Goal: Task Accomplishment & Management: Complete application form

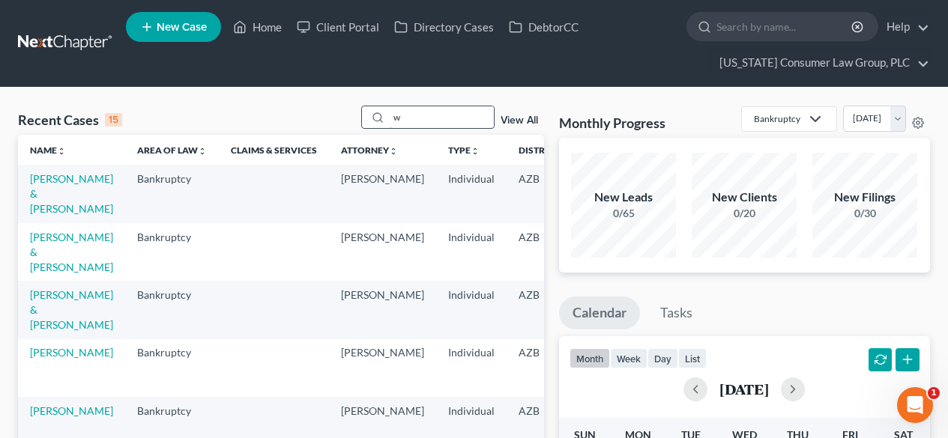
click at [431, 117] on input "w" at bounding box center [441, 117] width 105 height 22
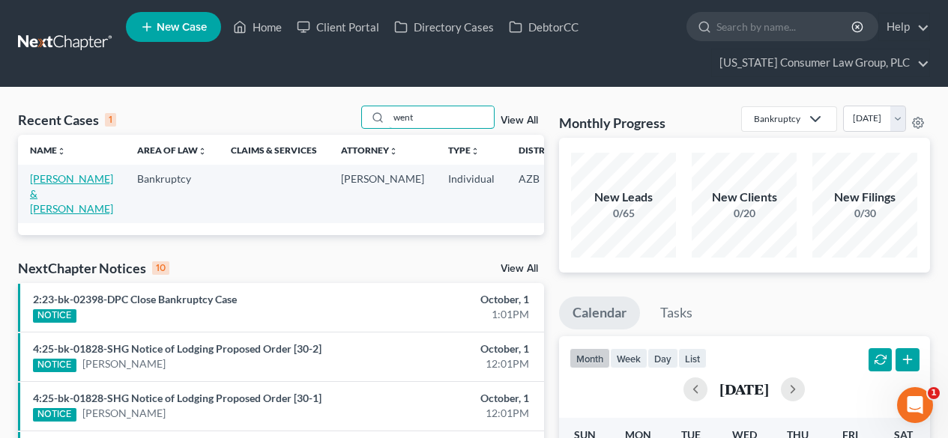
type input "went"
click at [57, 181] on link "[PERSON_NAME] & [PERSON_NAME]" at bounding box center [71, 193] width 83 height 43
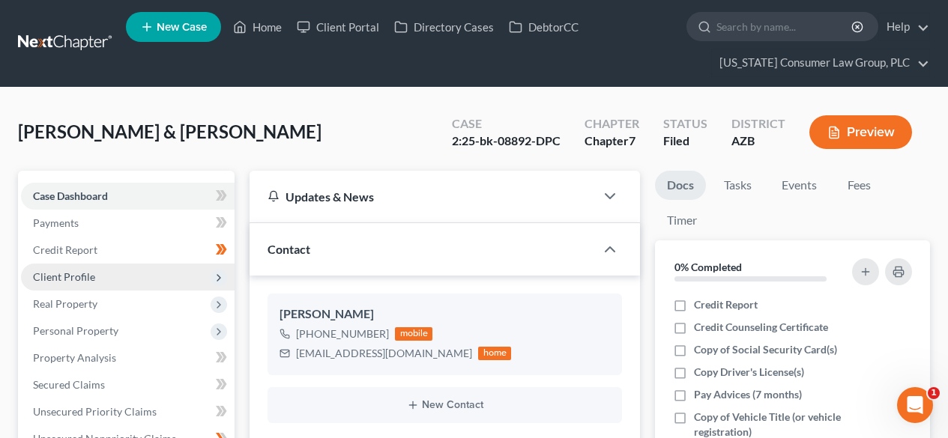
click at [94, 279] on span "Client Profile" at bounding box center [127, 277] width 213 height 27
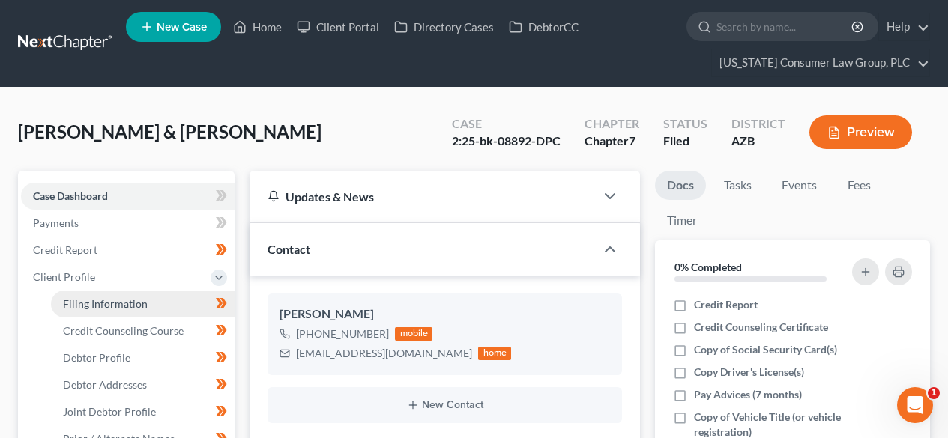
click at [125, 299] on span "Filing Information" at bounding box center [105, 303] width 85 height 13
select select "1"
select select "0"
select select "3"
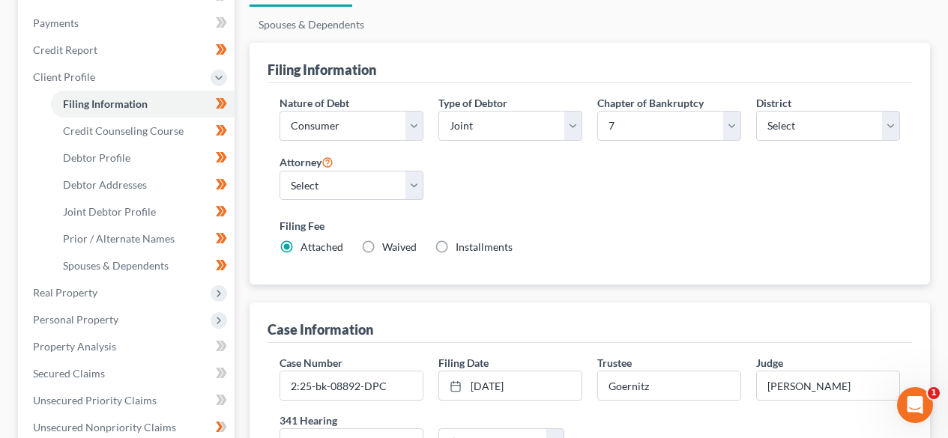
scroll to position [399, 0]
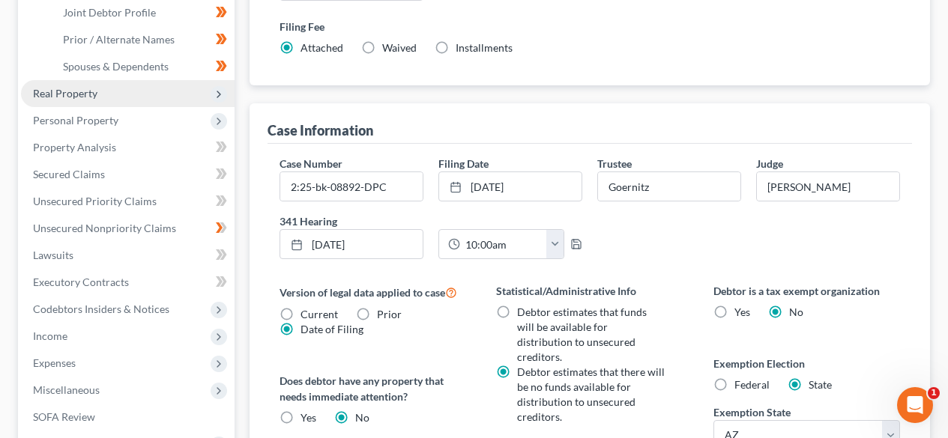
click at [176, 97] on span "Real Property" at bounding box center [127, 93] width 213 height 27
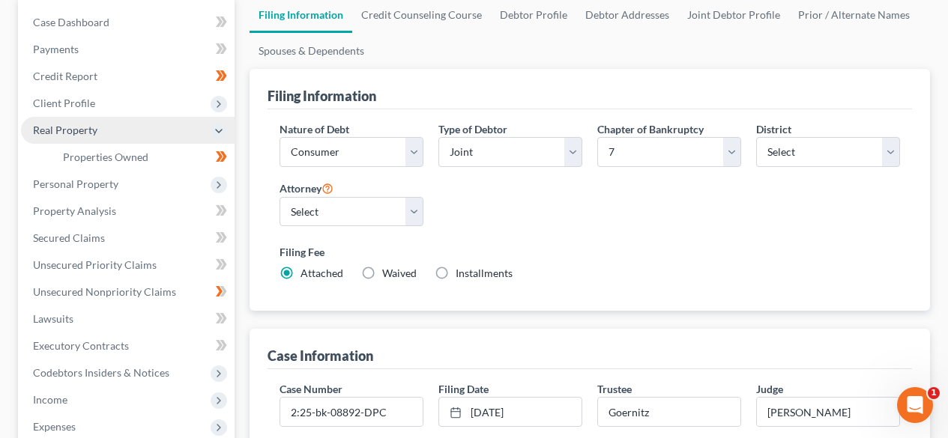
scroll to position [200, 0]
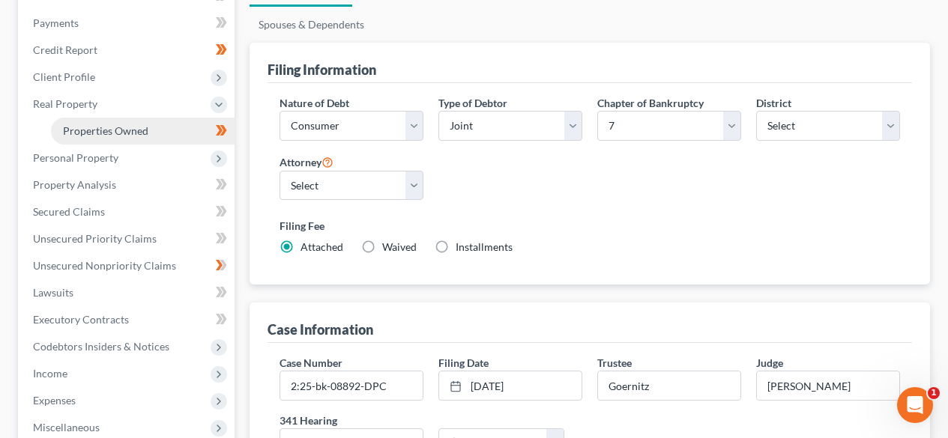
click at [127, 127] on span "Properties Owned" at bounding box center [105, 130] width 85 height 13
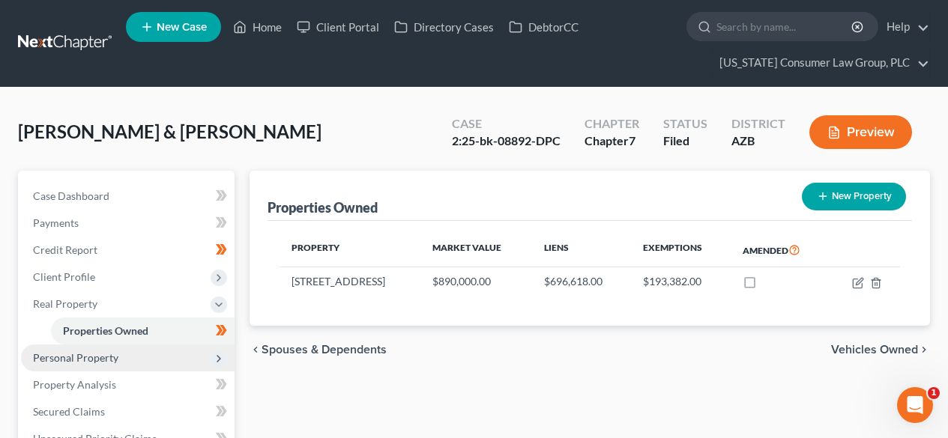
click at [140, 359] on span "Personal Property" at bounding box center [127, 358] width 213 height 27
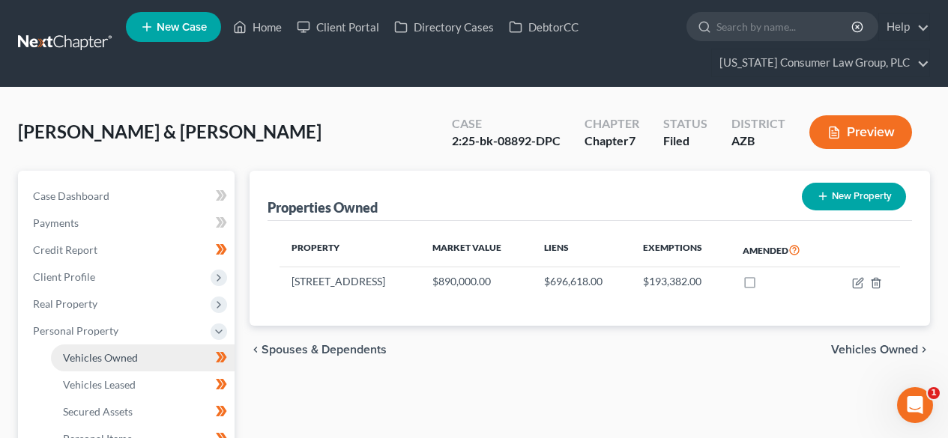
click at [116, 354] on span "Vehicles Owned" at bounding box center [100, 357] width 75 height 13
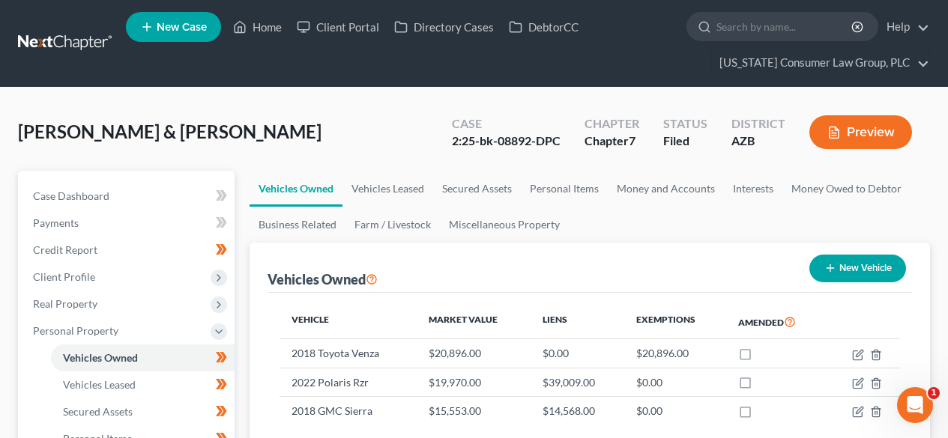
scroll to position [200, 0]
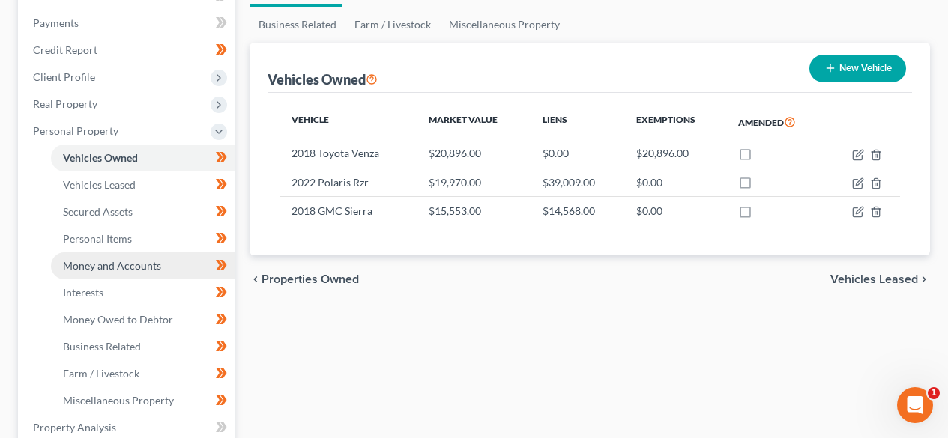
click at [138, 258] on link "Money and Accounts" at bounding box center [143, 265] width 184 height 27
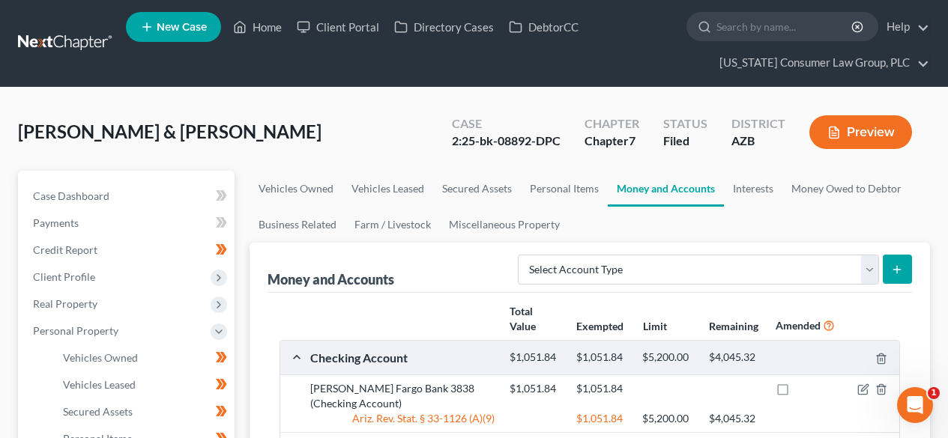
click at [57, 37] on link at bounding box center [66, 43] width 96 height 27
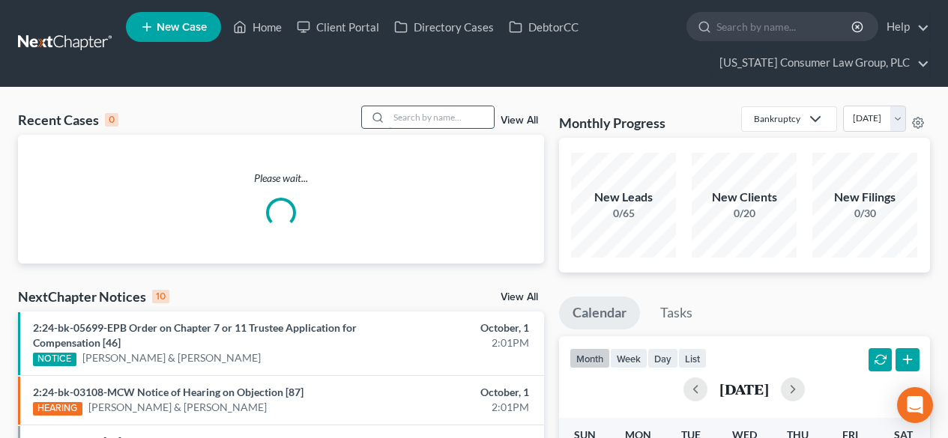
click at [406, 115] on input "search" at bounding box center [441, 117] width 105 height 22
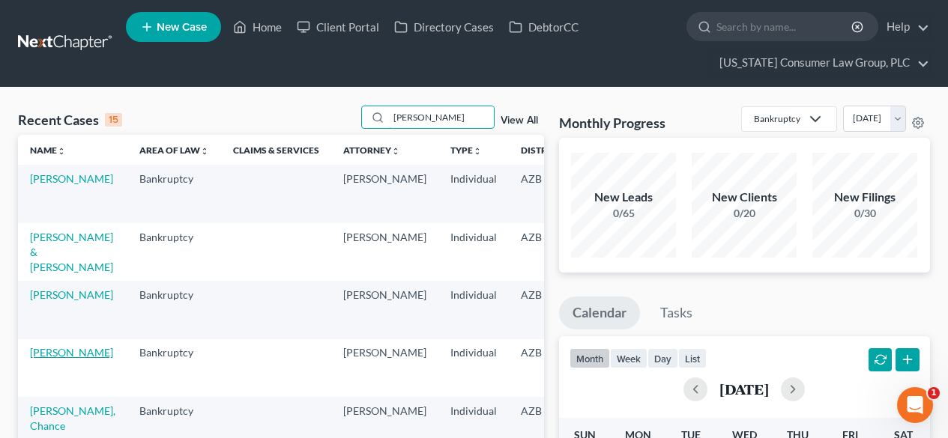
type input "scott"
click at [45, 353] on link "[PERSON_NAME]" at bounding box center [71, 352] width 83 height 13
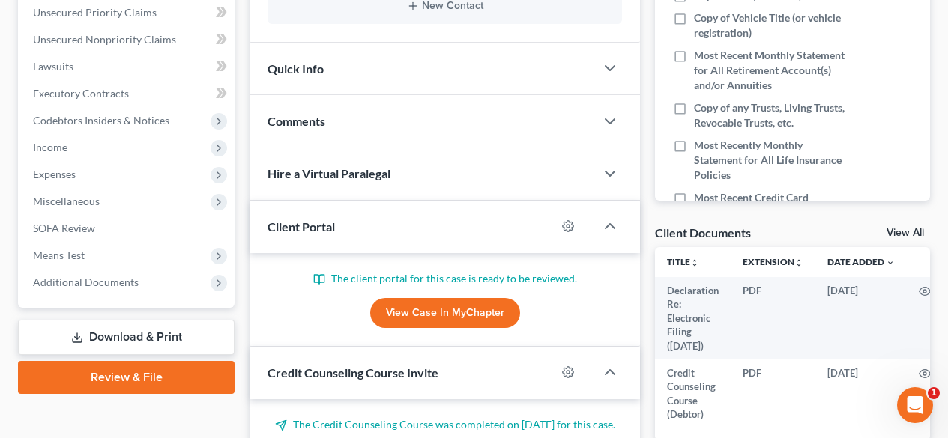
scroll to position [200, 0]
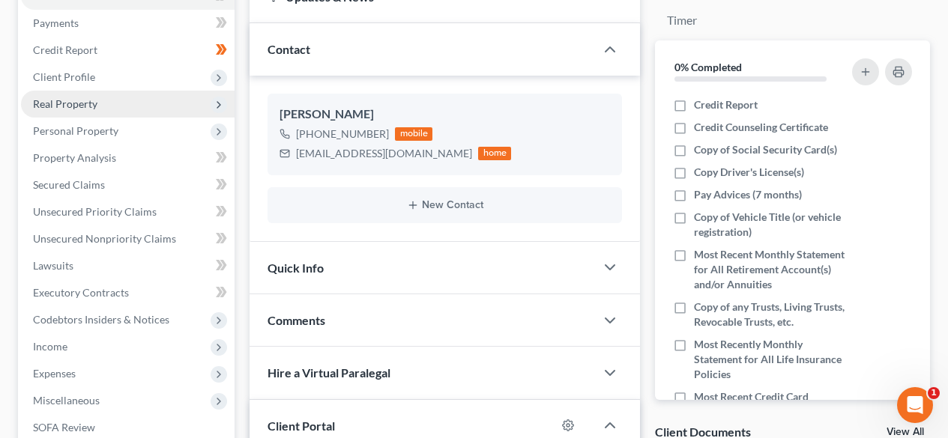
click at [87, 107] on span "Real Property" at bounding box center [65, 103] width 64 height 13
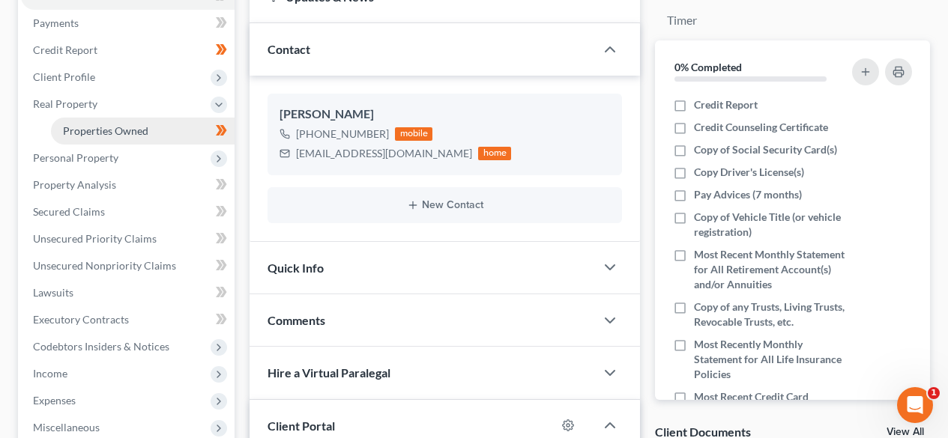
click at [77, 129] on span "Properties Owned" at bounding box center [105, 130] width 85 height 13
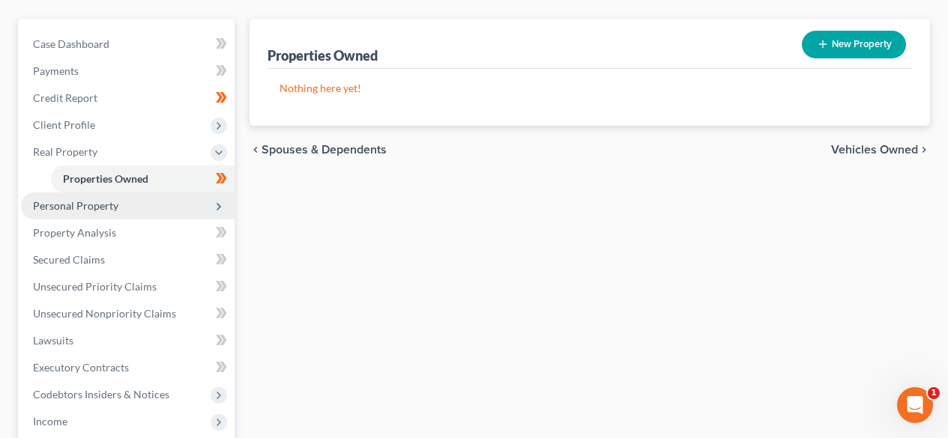
scroll to position [200, 0]
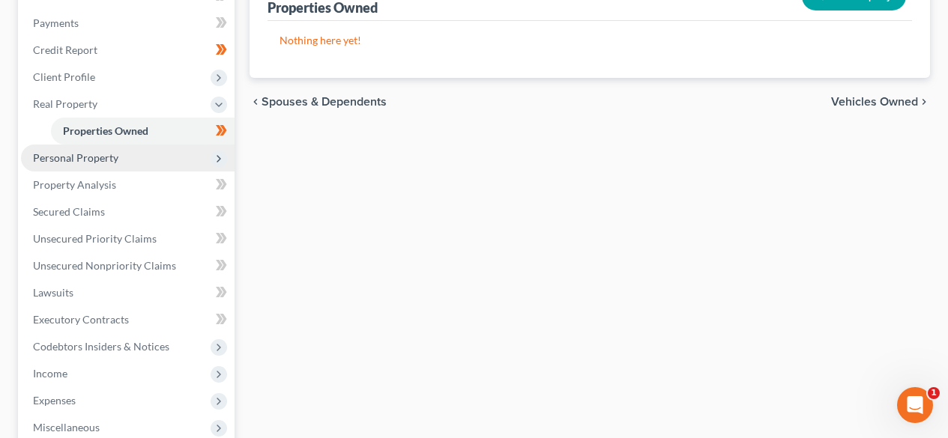
click at [108, 160] on span "Personal Property" at bounding box center [75, 157] width 85 height 13
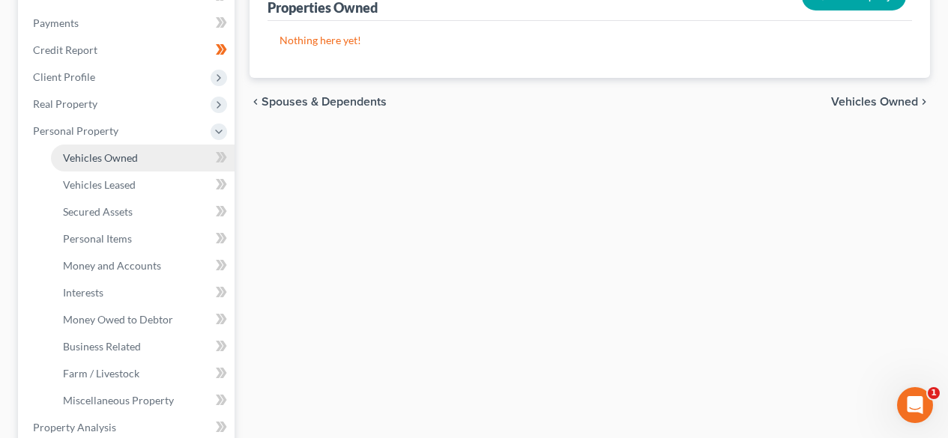
click at [106, 157] on span "Vehicles Owned" at bounding box center [100, 157] width 75 height 13
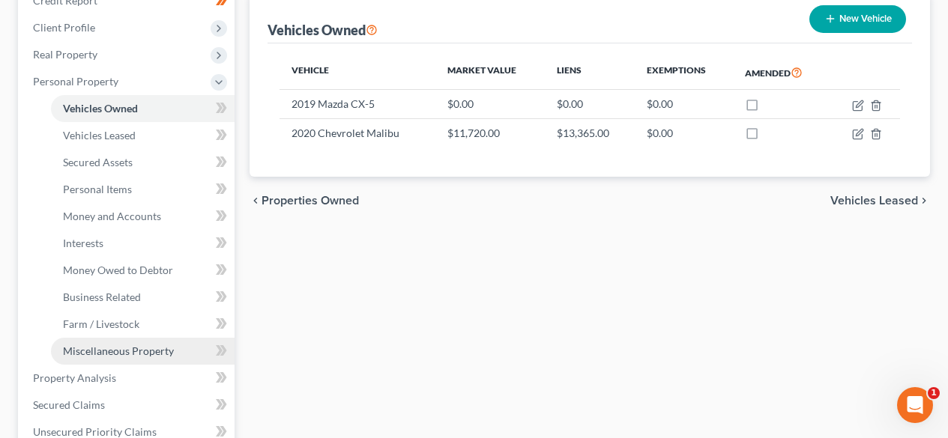
scroll to position [200, 0]
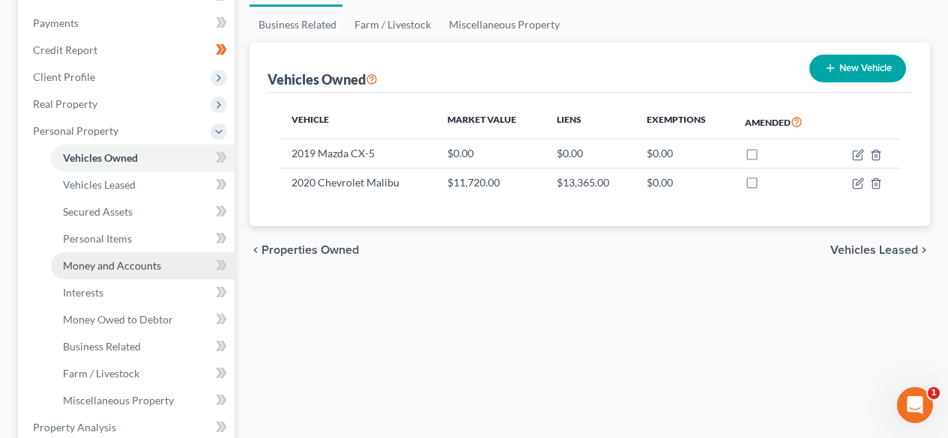
click at [118, 260] on span "Money and Accounts" at bounding box center [112, 265] width 98 height 13
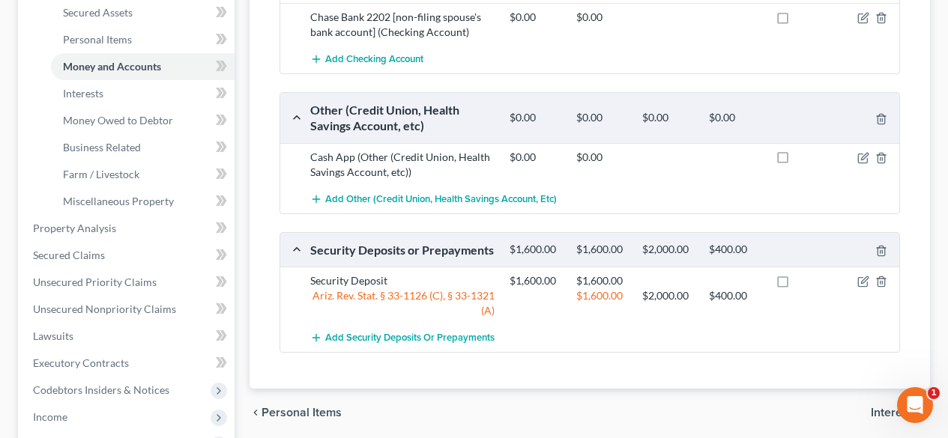
scroll to position [200, 0]
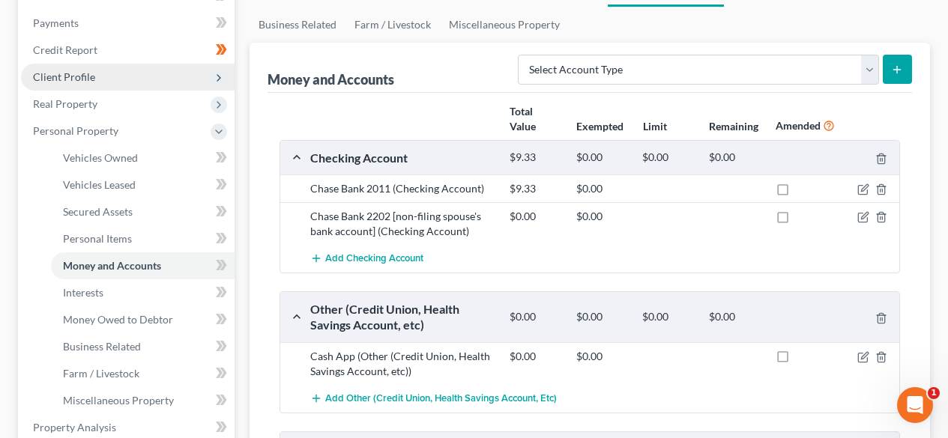
click at [79, 68] on span "Client Profile" at bounding box center [127, 77] width 213 height 27
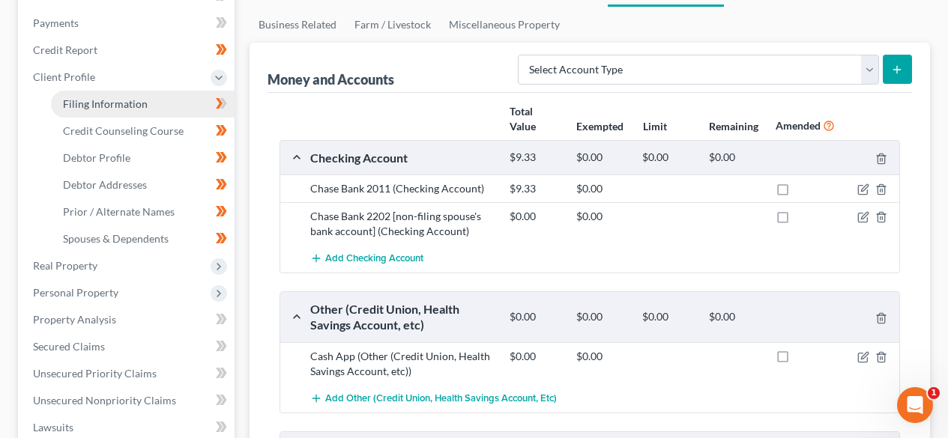
click at [82, 102] on span "Filing Information" at bounding box center [105, 103] width 85 height 13
select select "1"
select select "0"
select select "3"
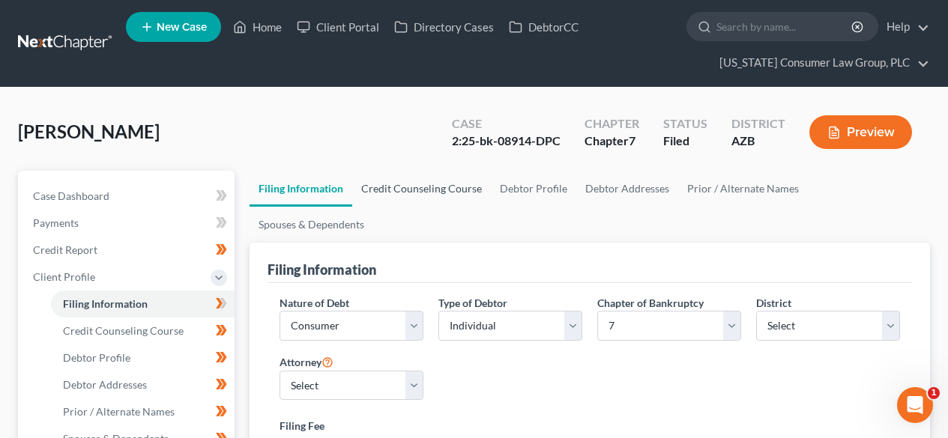
scroll to position [200, 0]
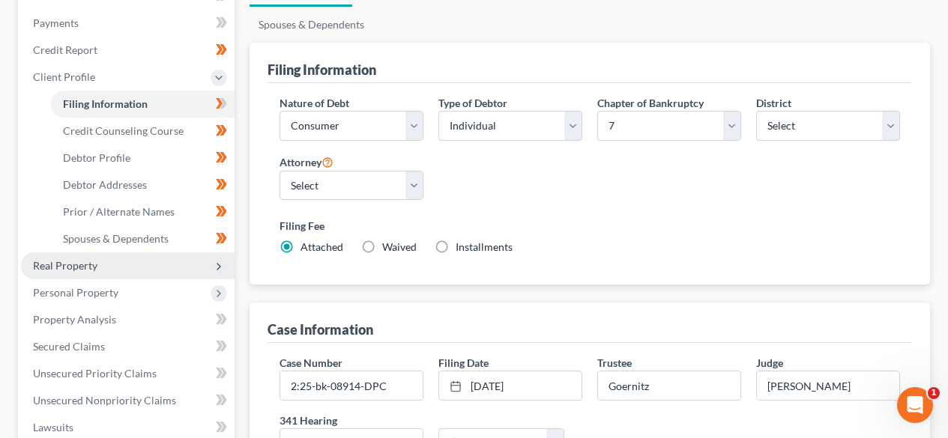
click at [97, 267] on span "Real Property" at bounding box center [127, 265] width 213 height 27
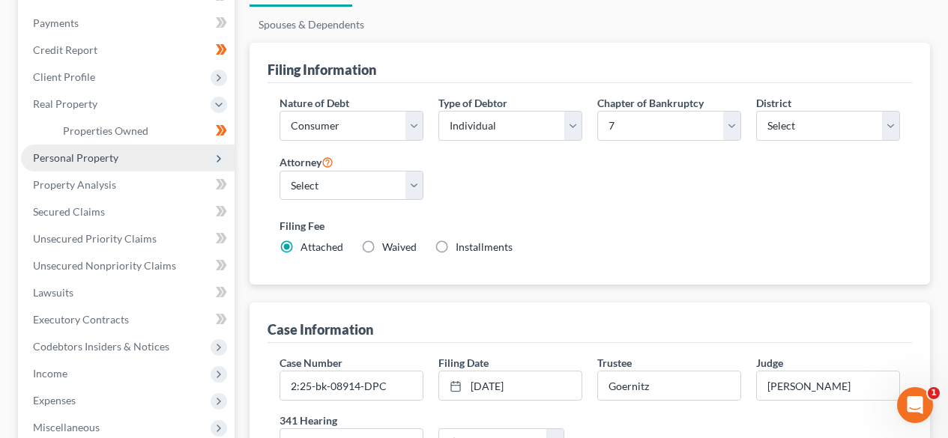
click at [83, 160] on span "Personal Property" at bounding box center [75, 157] width 85 height 13
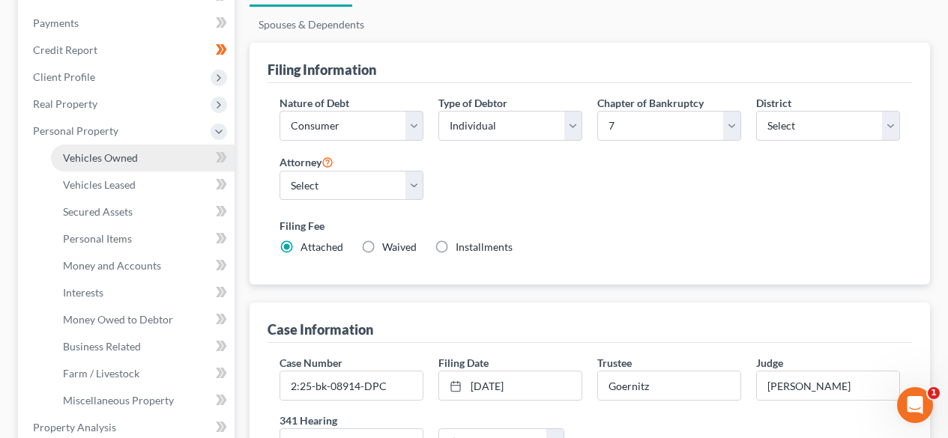
click at [91, 162] on span "Vehicles Owned" at bounding box center [100, 157] width 75 height 13
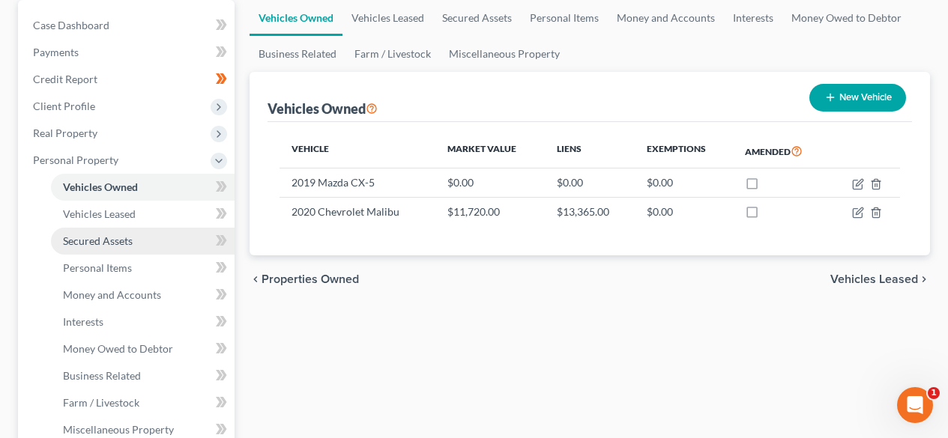
scroll to position [200, 0]
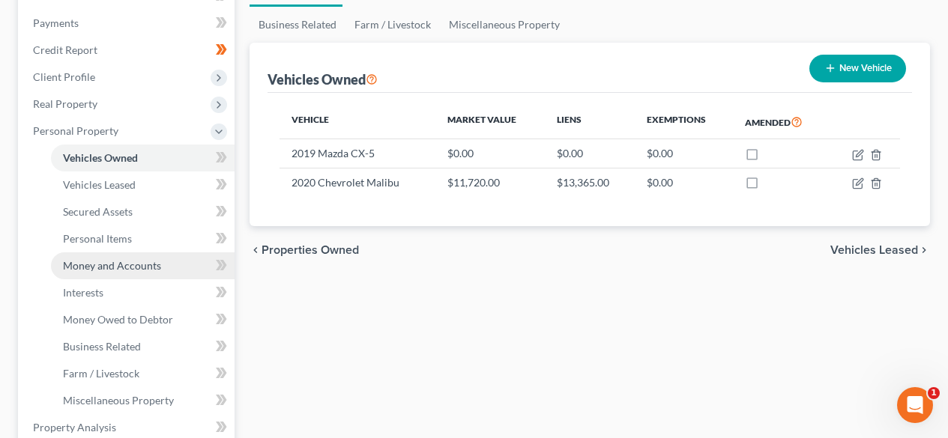
click at [106, 270] on span "Money and Accounts" at bounding box center [112, 265] width 98 height 13
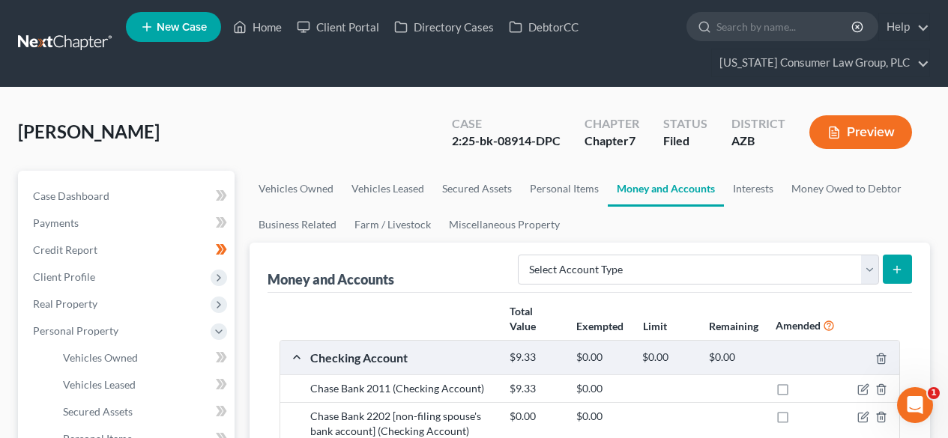
click at [55, 37] on link at bounding box center [66, 43] width 96 height 27
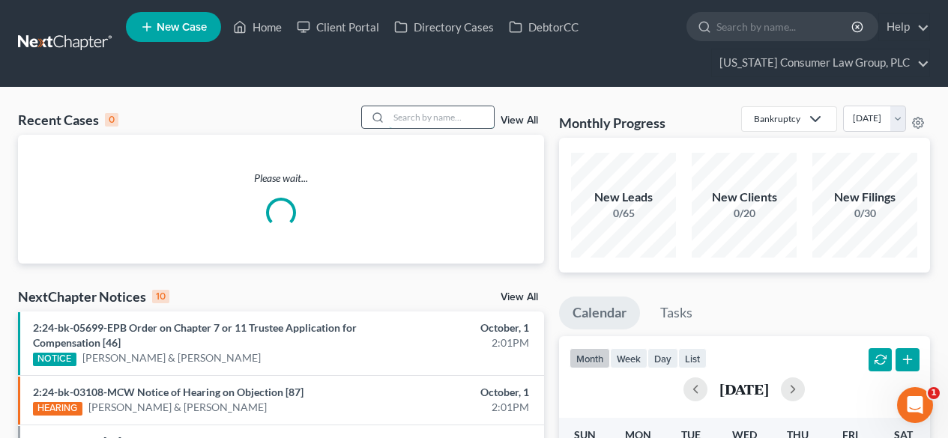
click at [422, 121] on input "search" at bounding box center [441, 117] width 105 height 22
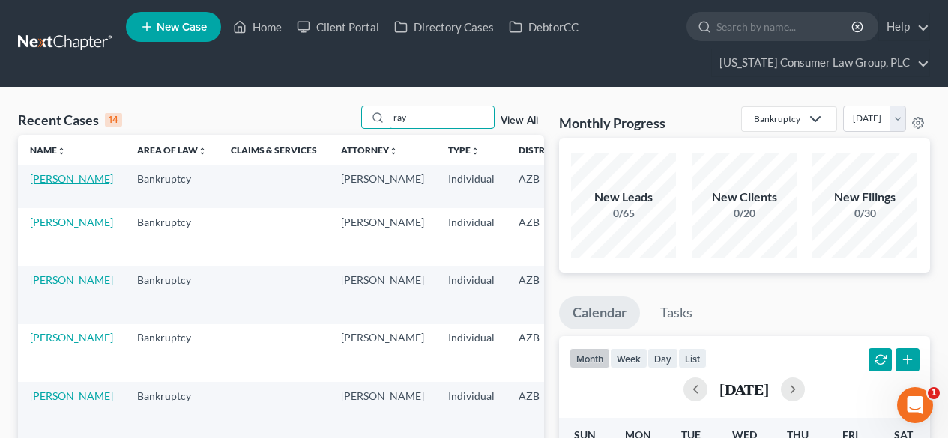
type input "ray"
click at [34, 185] on link "[PERSON_NAME]" at bounding box center [71, 178] width 83 height 13
select select "1"
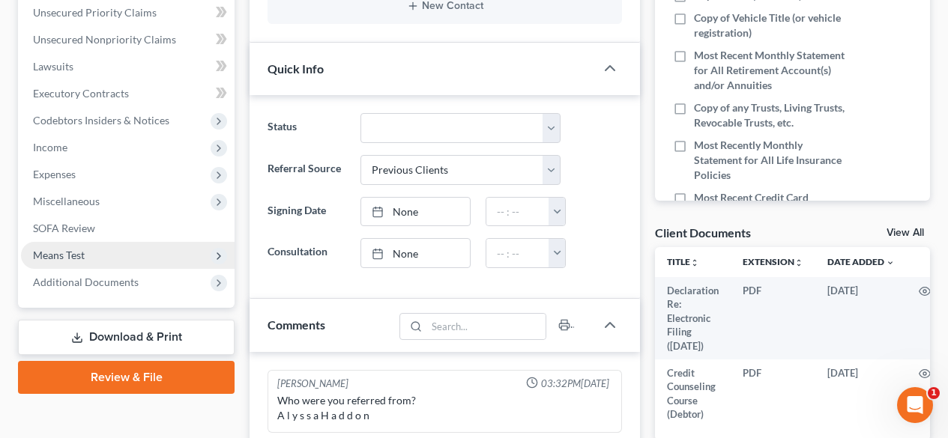
scroll to position [200, 0]
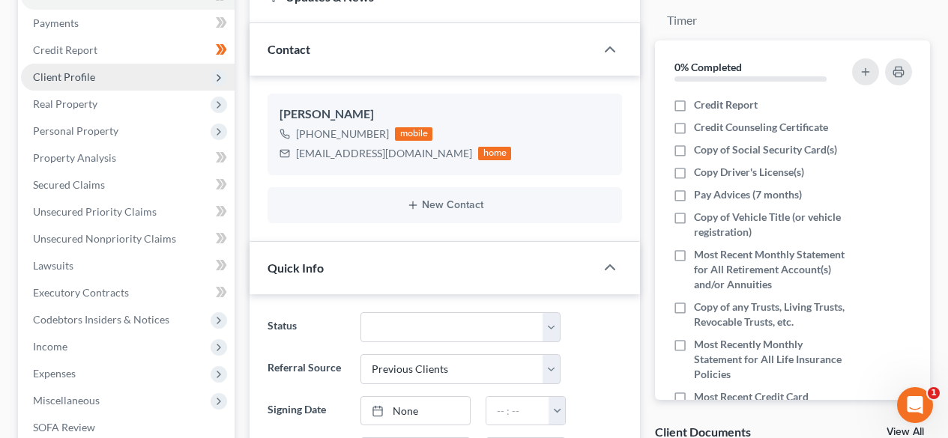
click at [87, 75] on span "Client Profile" at bounding box center [64, 76] width 62 height 13
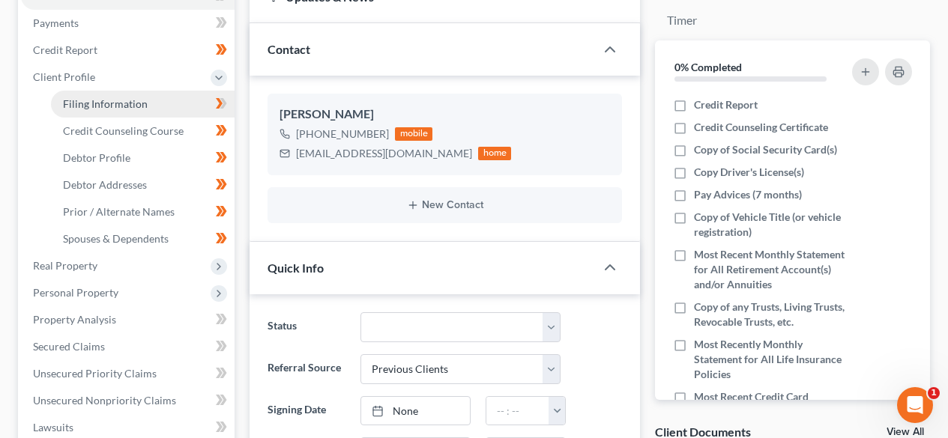
click at [86, 100] on span "Filing Information" at bounding box center [105, 103] width 85 height 13
select select "1"
select select "0"
select select "3"
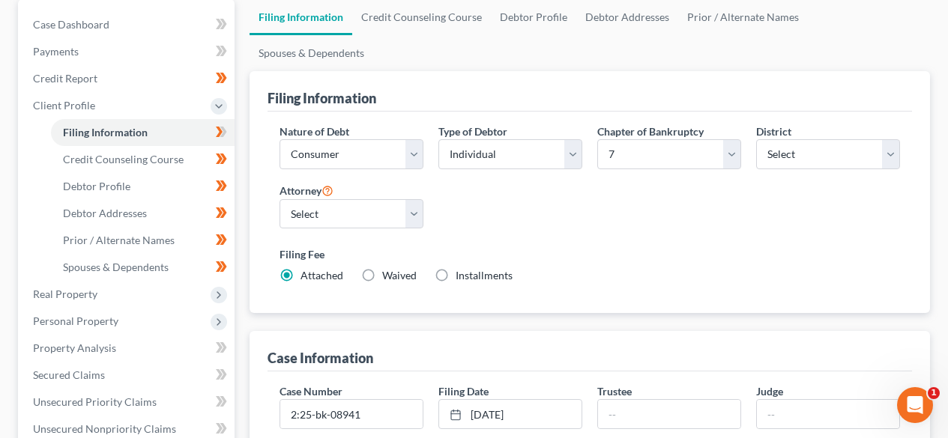
scroll to position [200, 0]
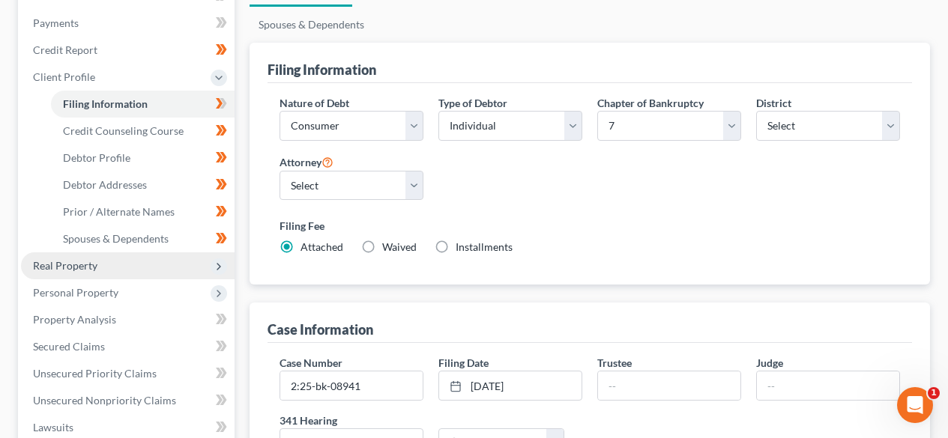
click at [100, 264] on span "Real Property" at bounding box center [127, 265] width 213 height 27
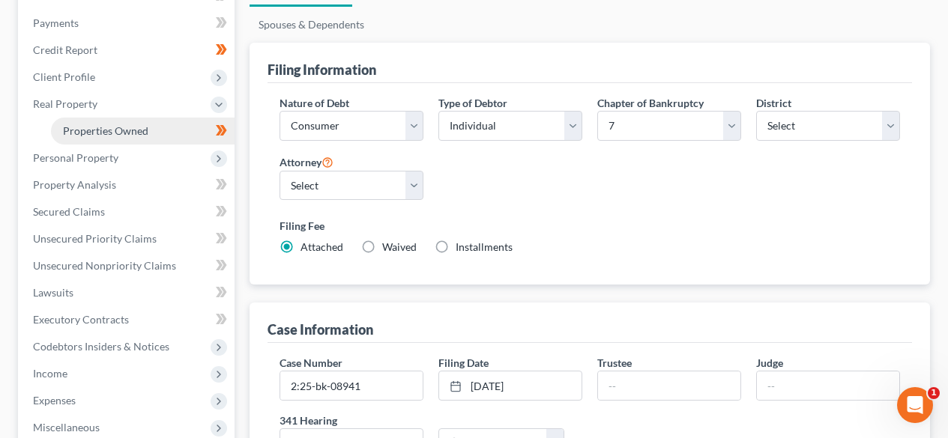
click at [123, 137] on link "Properties Owned" at bounding box center [143, 131] width 184 height 27
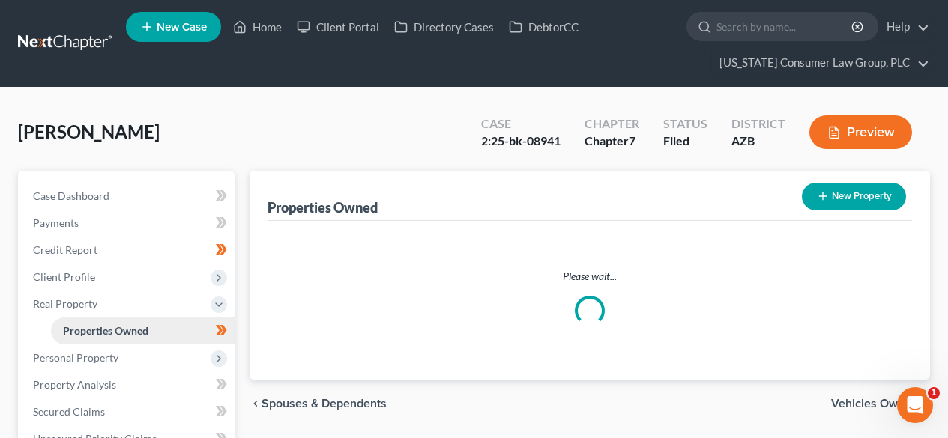
scroll to position [200, 0]
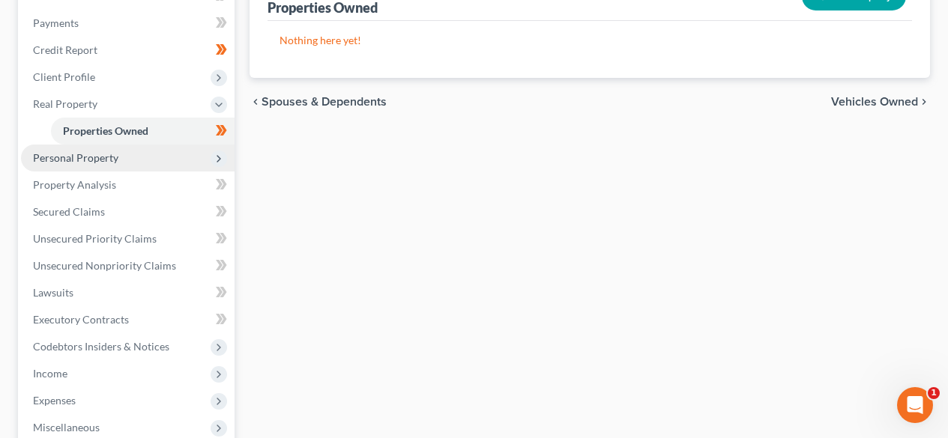
click at [83, 161] on span "Personal Property" at bounding box center [75, 157] width 85 height 13
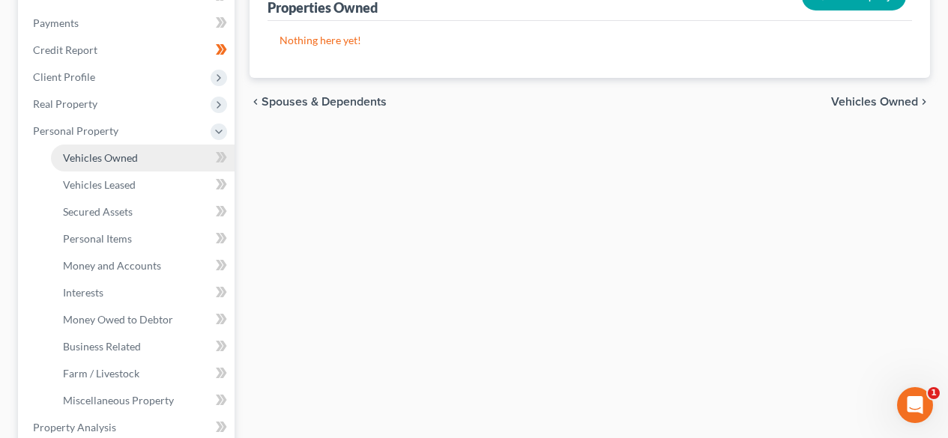
click at [80, 160] on span "Vehicles Owned" at bounding box center [100, 157] width 75 height 13
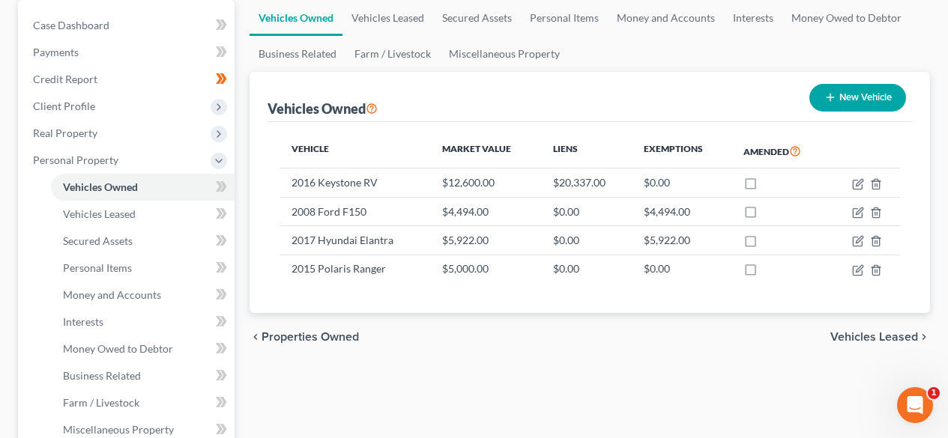
scroll to position [200, 0]
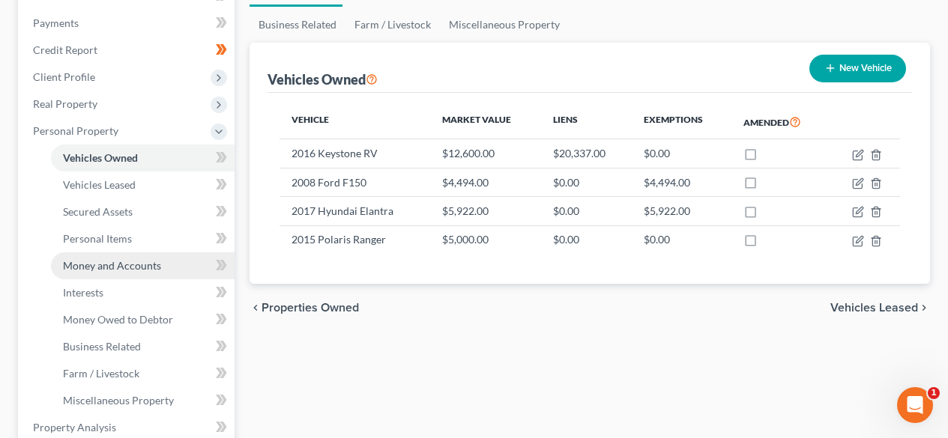
click at [137, 270] on span "Money and Accounts" at bounding box center [112, 265] width 98 height 13
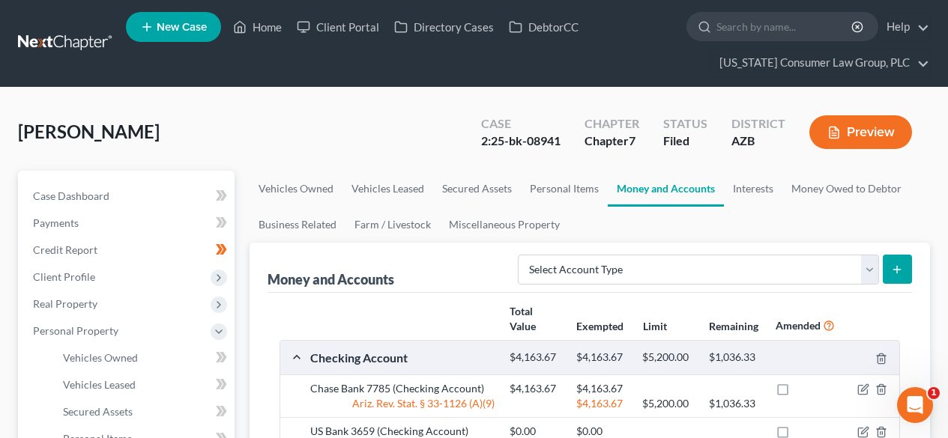
click at [36, 42] on link at bounding box center [66, 43] width 96 height 27
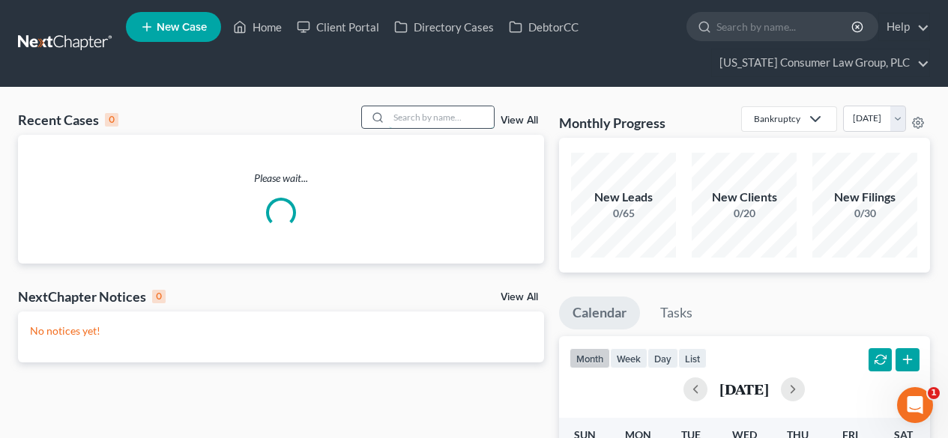
click at [431, 116] on input "search" at bounding box center [441, 117] width 105 height 22
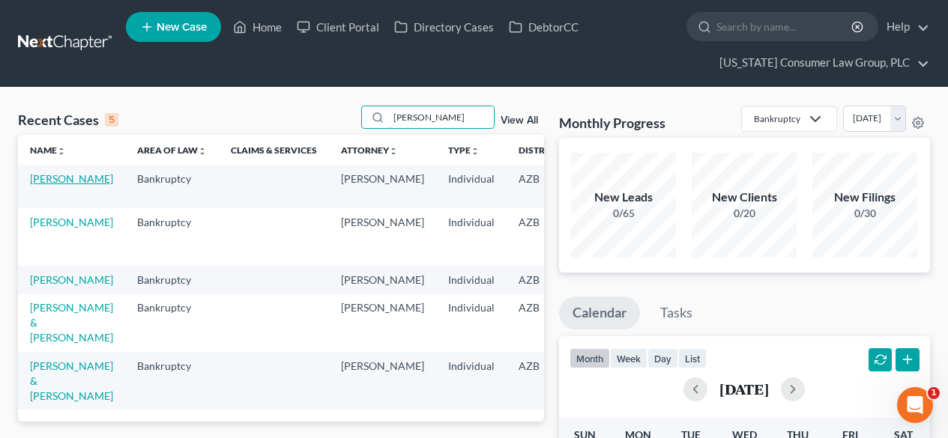
type input "[PERSON_NAME]"
click at [43, 185] on link "[PERSON_NAME]" at bounding box center [71, 178] width 83 height 13
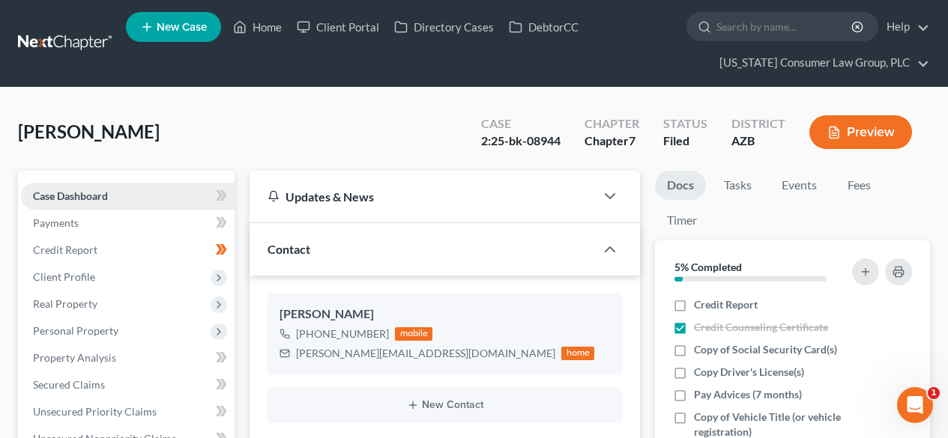
scroll to position [200, 0]
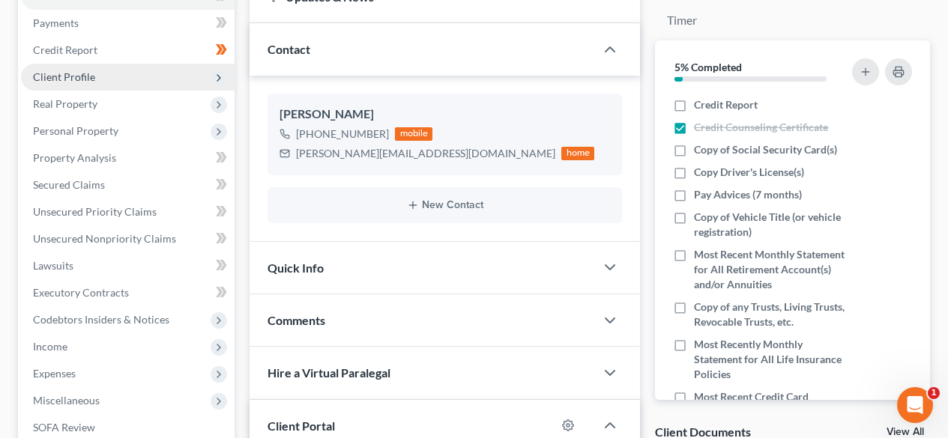
click at [118, 86] on span "Client Profile" at bounding box center [127, 77] width 213 height 27
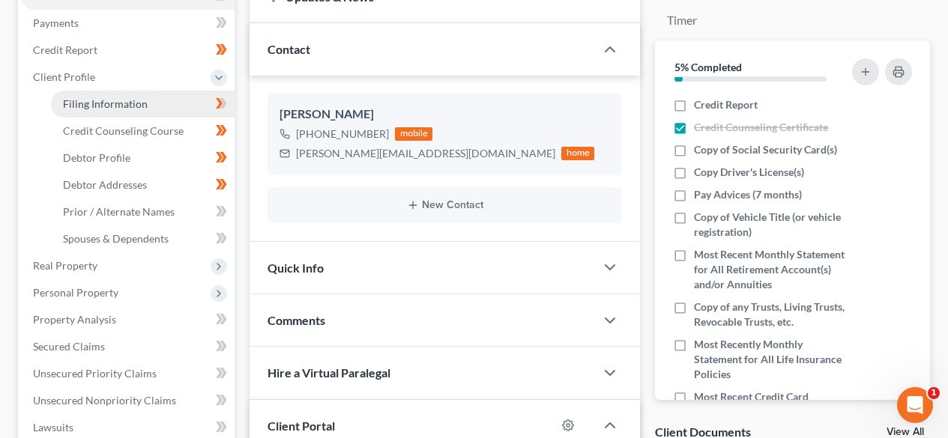
click at [106, 96] on link "Filing Information" at bounding box center [143, 104] width 184 height 27
select select "1"
select select "0"
select select "3"
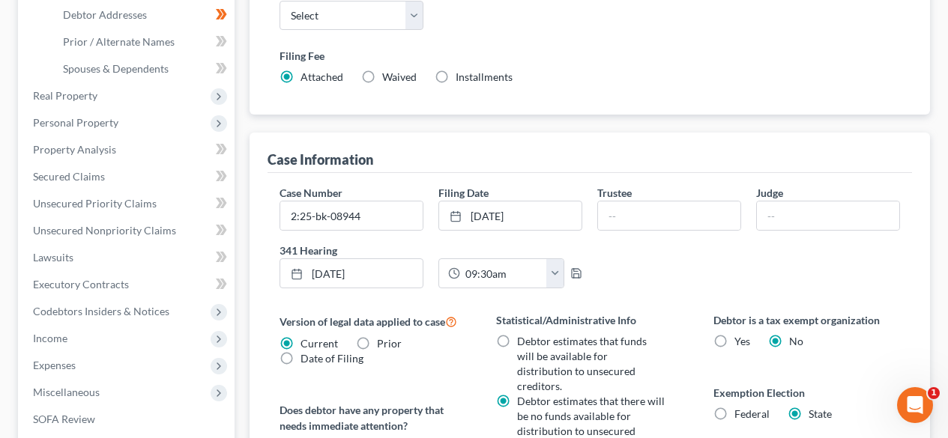
scroll to position [399, 0]
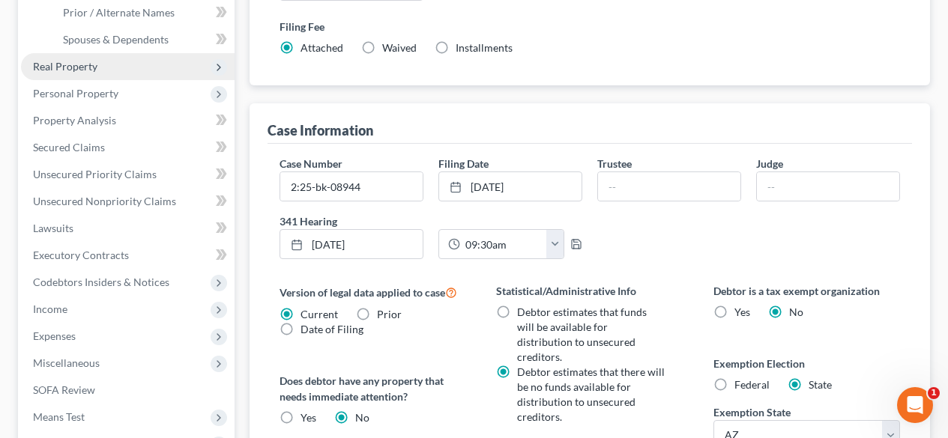
click at [110, 70] on span "Real Property" at bounding box center [127, 66] width 213 height 27
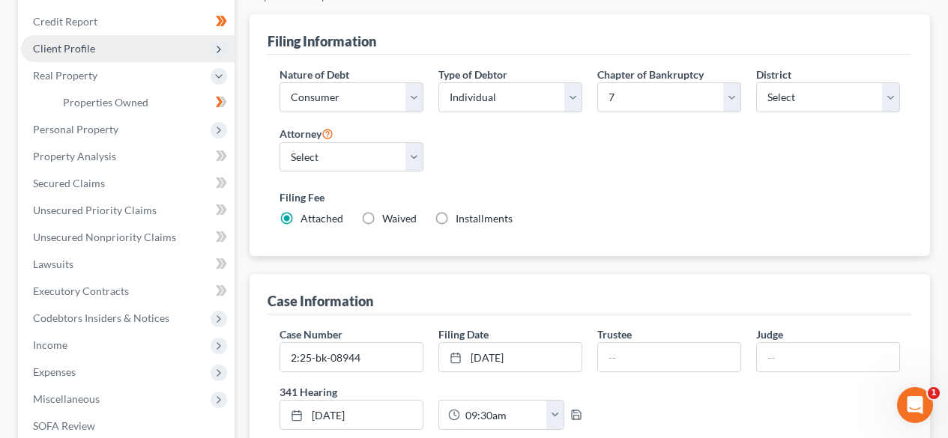
scroll to position [200, 0]
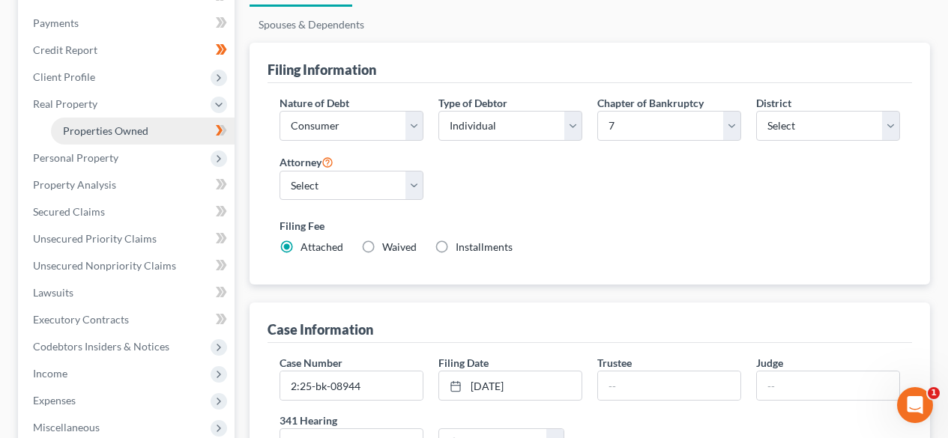
click at [135, 123] on link "Properties Owned" at bounding box center [143, 131] width 184 height 27
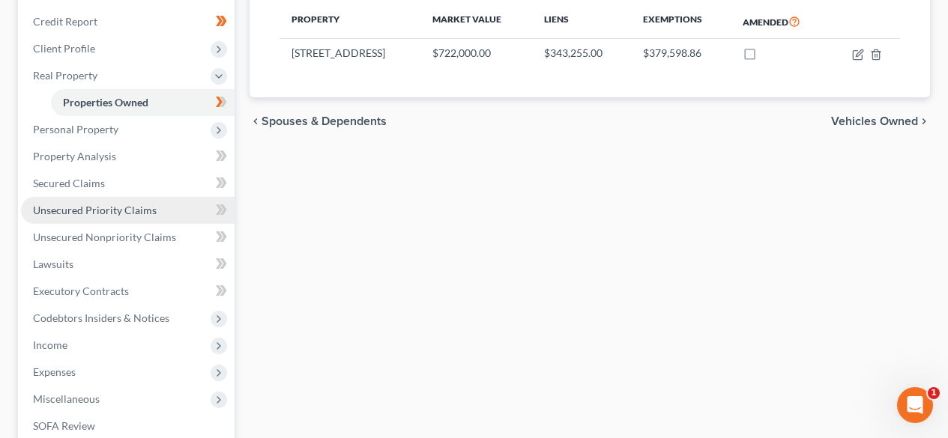
scroll to position [200, 0]
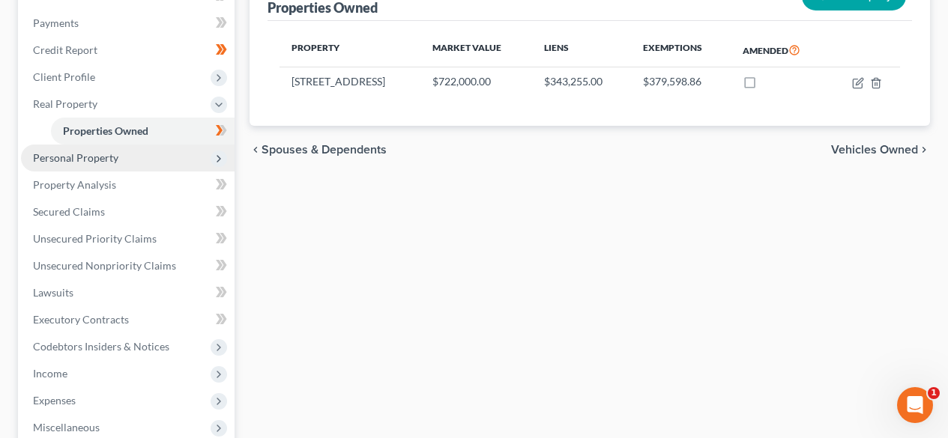
click at [111, 163] on span "Personal Property" at bounding box center [75, 157] width 85 height 13
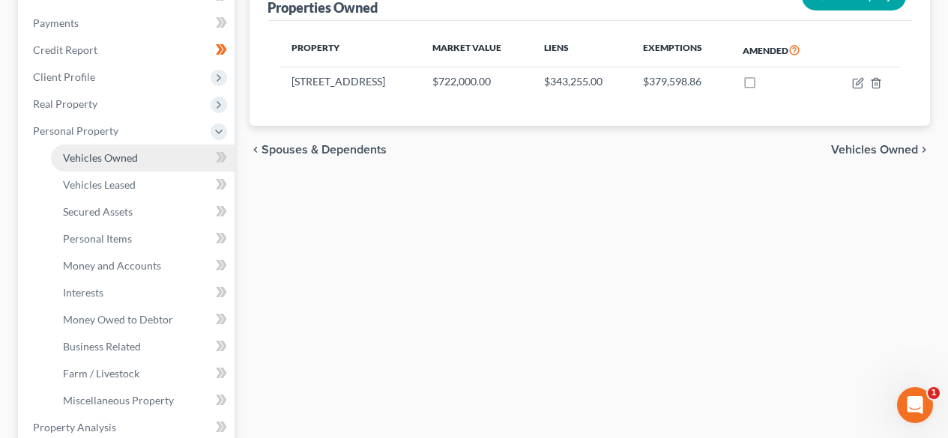
click at [110, 163] on span "Vehicles Owned" at bounding box center [100, 157] width 75 height 13
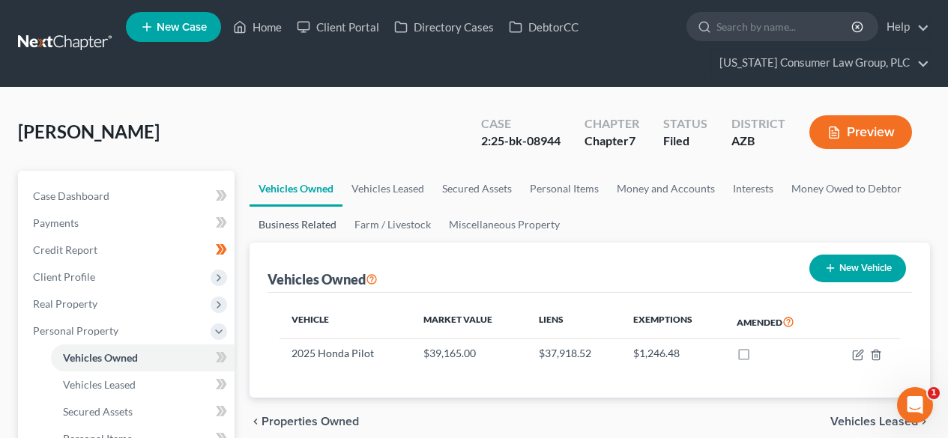
scroll to position [200, 0]
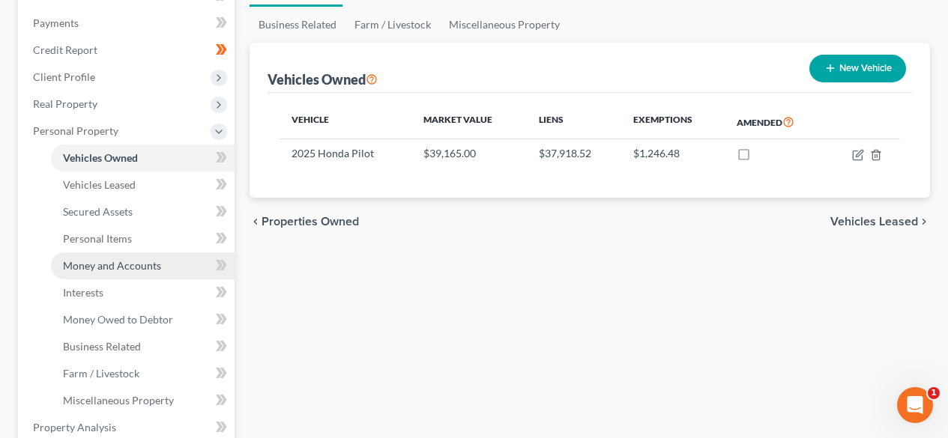
click at [141, 264] on span "Money and Accounts" at bounding box center [112, 265] width 98 height 13
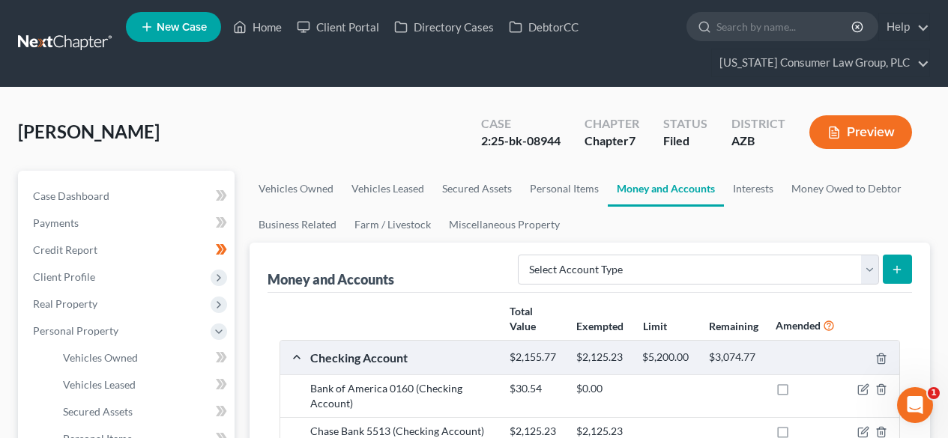
click at [64, 43] on link at bounding box center [66, 43] width 96 height 27
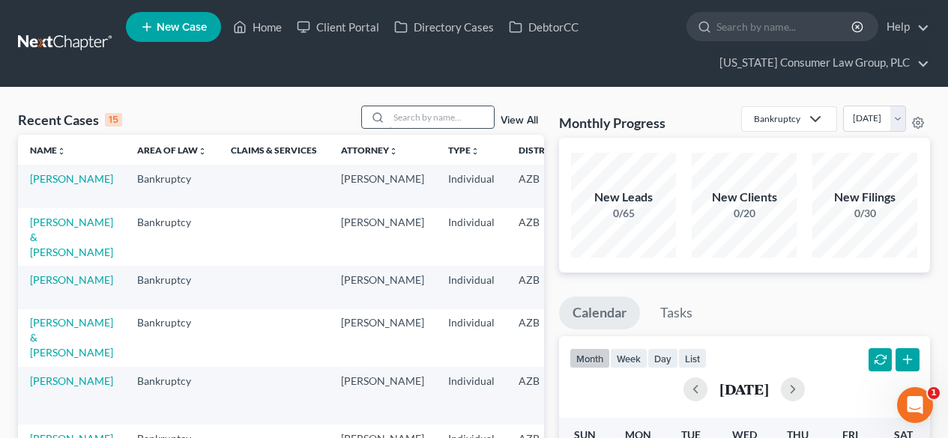
click at [422, 122] on input "search" at bounding box center [441, 117] width 105 height 22
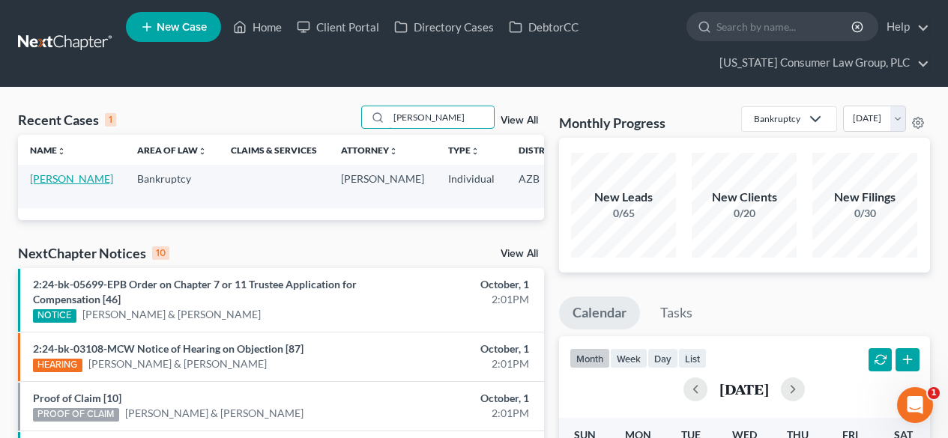
type input "[PERSON_NAME]"
click at [46, 184] on link "[PERSON_NAME]" at bounding box center [71, 178] width 83 height 13
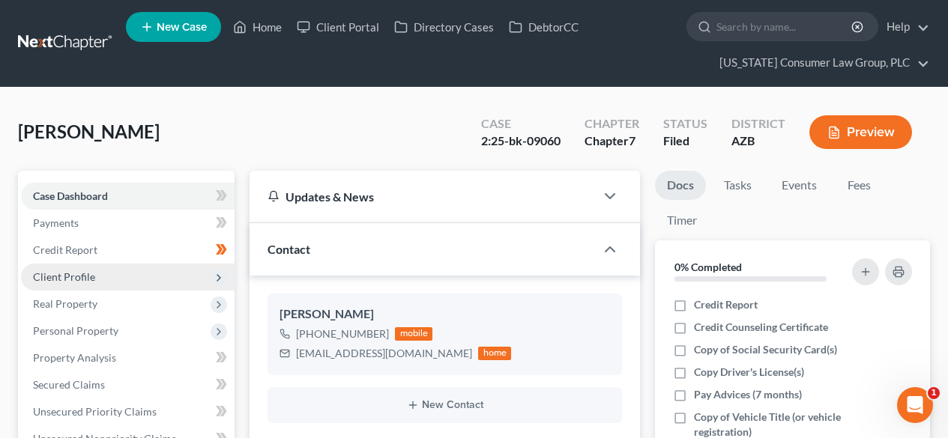
click at [91, 273] on span "Client Profile" at bounding box center [64, 276] width 62 height 13
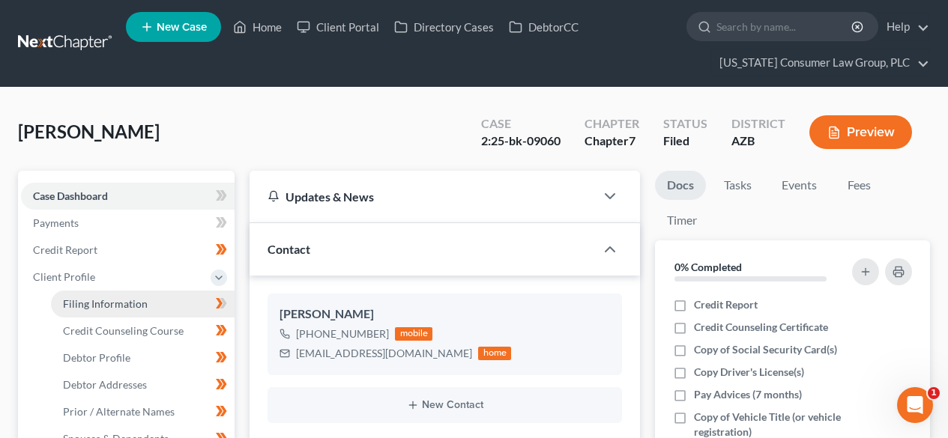
click at [88, 298] on span "Filing Information" at bounding box center [105, 303] width 85 height 13
select select "1"
select select "0"
select select "3"
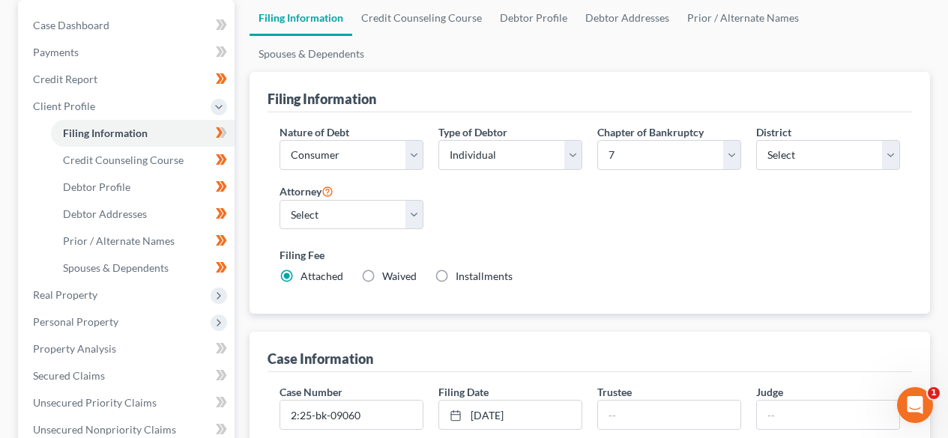
scroll to position [200, 0]
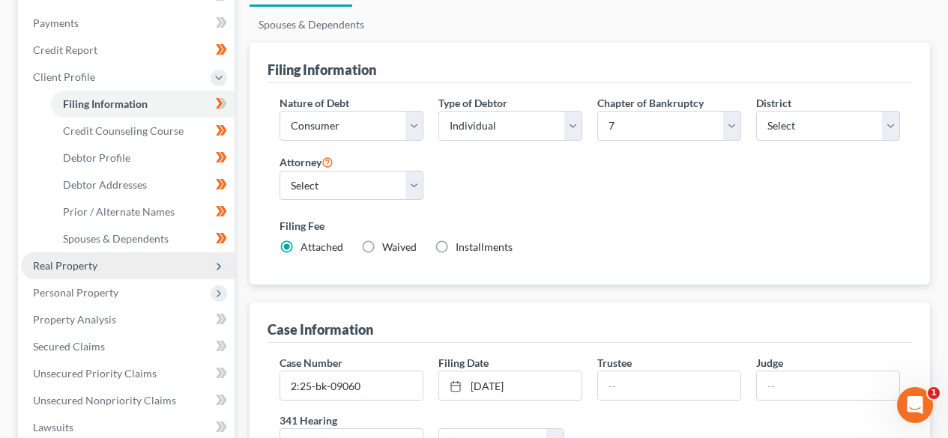
click at [127, 253] on span "Real Property" at bounding box center [127, 265] width 213 height 27
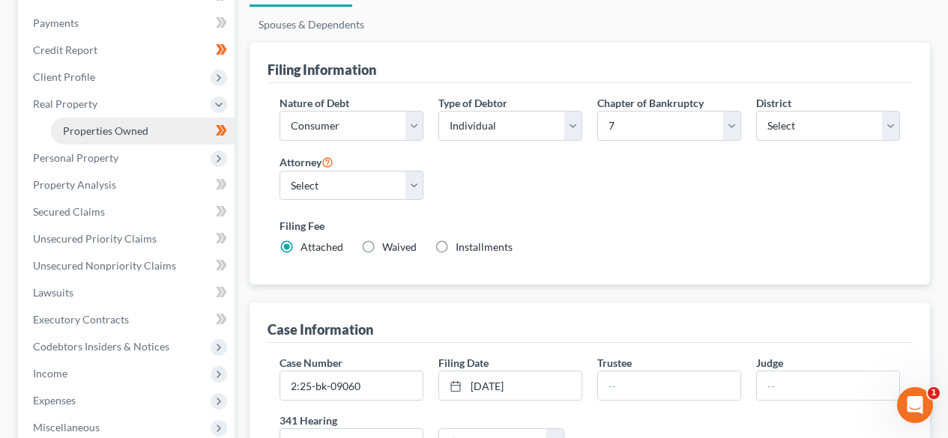
click at [131, 137] on link "Properties Owned" at bounding box center [143, 131] width 184 height 27
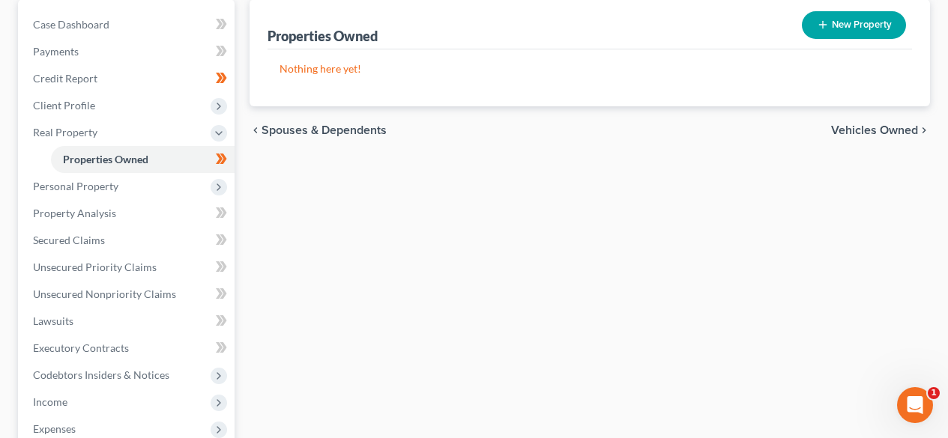
scroll to position [200, 0]
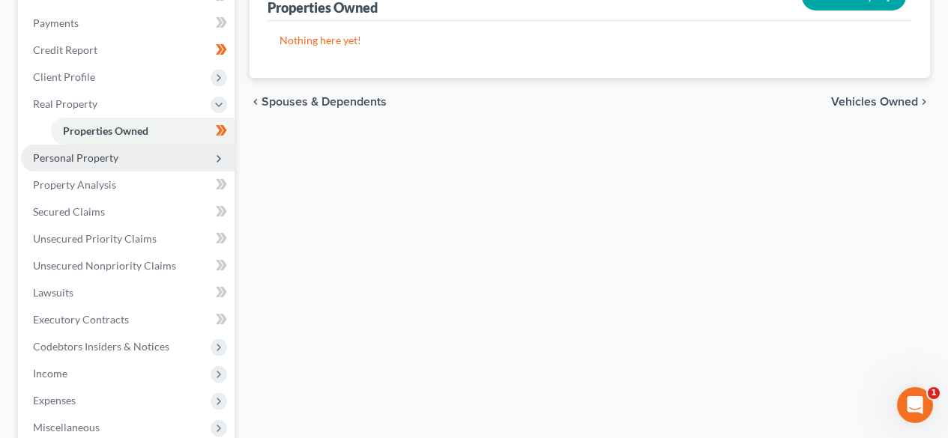
click at [101, 155] on span "Personal Property" at bounding box center [75, 157] width 85 height 13
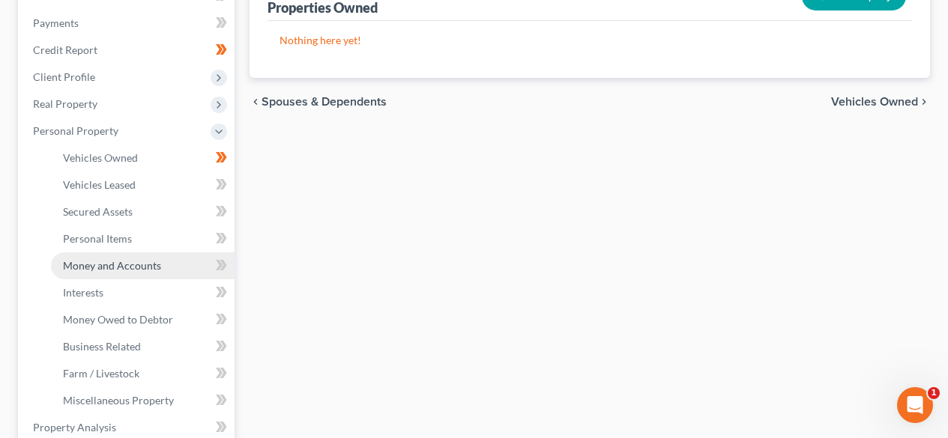
click at [130, 268] on span "Money and Accounts" at bounding box center [112, 265] width 98 height 13
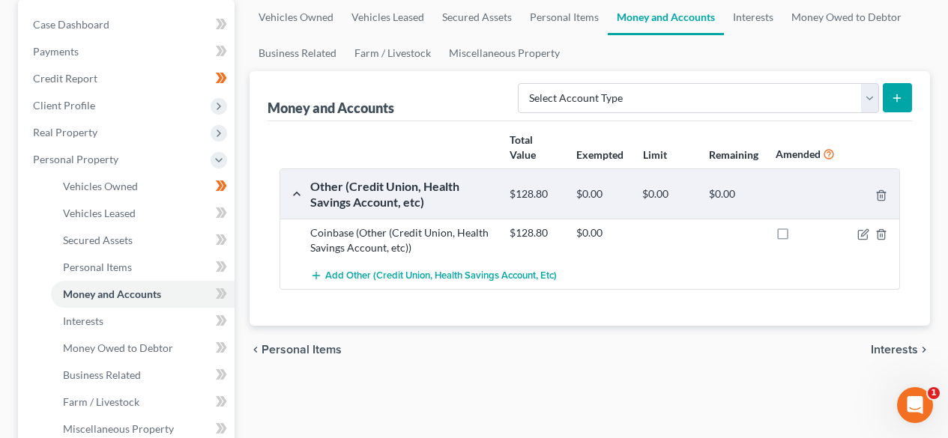
scroll to position [200, 0]
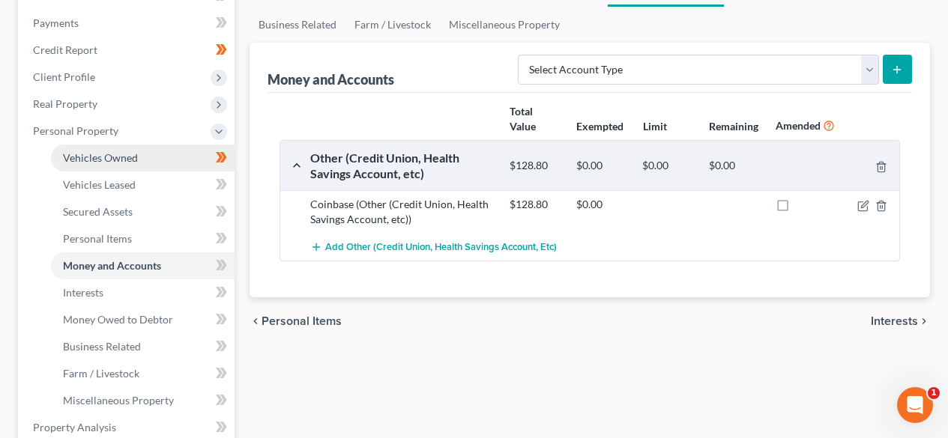
click at [112, 160] on span "Vehicles Owned" at bounding box center [100, 157] width 75 height 13
